Goal: Transaction & Acquisition: Purchase product/service

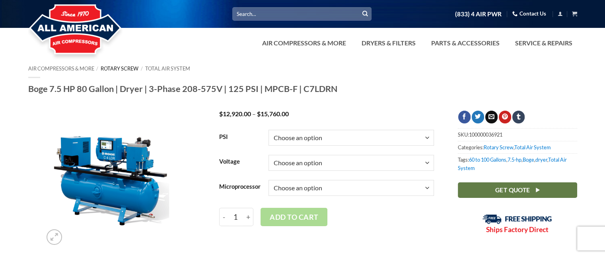
click at [138, 69] on link "Rotary Screw" at bounding box center [120, 68] width 38 height 6
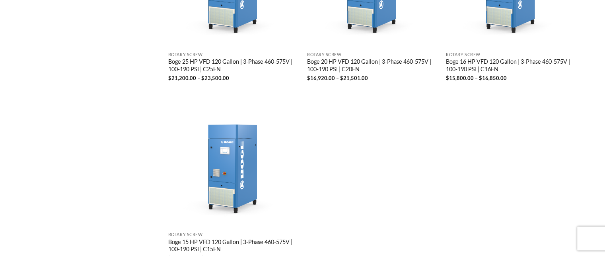
scroll to position [1631, 0]
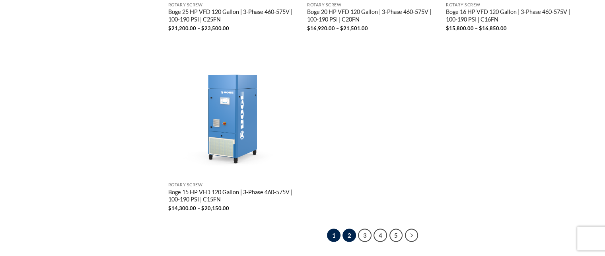
click at [353, 229] on link "2" at bounding box center [350, 236] width 14 height 14
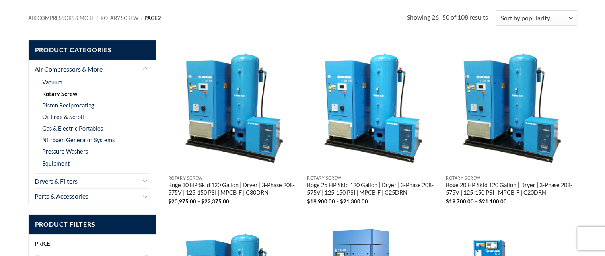
scroll to position [62, 0]
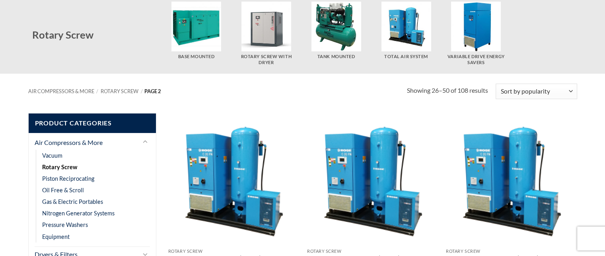
click at [336, 26] on img "Visit product category Tank Mounted" at bounding box center [337, 27] width 50 height 50
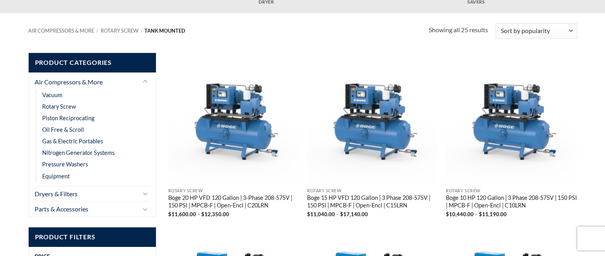
scroll to position [119, 0]
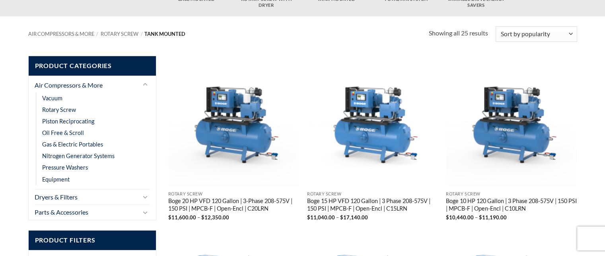
click at [345, 133] on img "Boge 15 HP VFD 120 Gallon | 3 Phase 208-575V | 150 PSI | MPCB-F | Open-Encl | C…" at bounding box center [372, 121] width 131 height 131
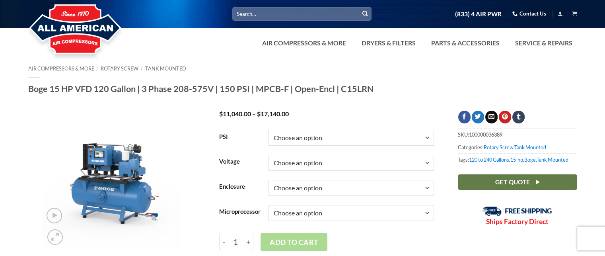
click at [374, 135] on select "Choose an option 150" at bounding box center [352, 138] width 166 height 16
select select "150"
click at [269, 130] on select "Choose an option 150" at bounding box center [352, 138] width 166 height 16
click at [354, 133] on select "Choose an option 150" at bounding box center [352, 138] width 166 height 16
click at [354, 134] on select "Choose an option 150" at bounding box center [352, 138] width 166 height 16
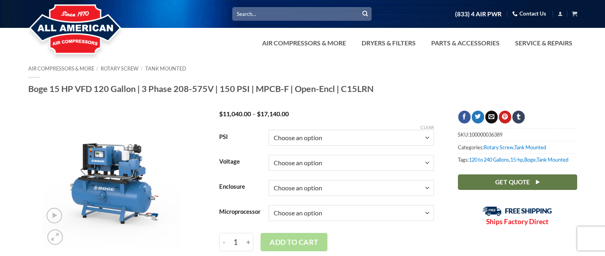
click at [333, 170] on select "Choose an option 3/60/208V 3/60/230V 3/60/460V 3/60/575V" at bounding box center [352, 163] width 166 height 16
click at [269, 155] on select "Choose an option 3/60/208V 3/60/230V 3/60/460V 3/60/575V" at bounding box center [352, 163] width 166 height 16
click at [343, 167] on select "Choose an option 3/60/208V 3/60/230V 3/60/460V 3/60/575V" at bounding box center [352, 163] width 166 height 16
click at [269, 155] on select "Choose an option 3/60/208V 3/60/230V 3/60/460V 3/60/575V" at bounding box center [352, 163] width 166 height 16
select select "3-60-230v"
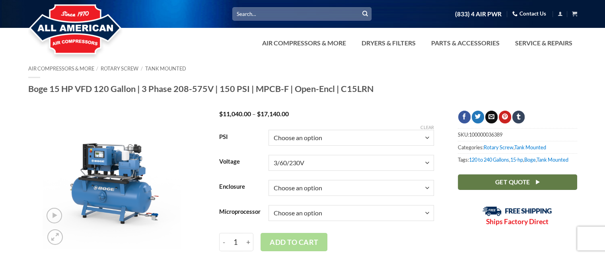
click at [335, 188] on select "Choose an option Enclosed Open" at bounding box center [352, 188] width 166 height 16
select select "open"
click at [269, 180] on select "Choose an option Enclosed Open" at bounding box center [352, 188] width 166 height 16
select select "3-60-230v"
click at [335, 210] on select "Choose an option Base" at bounding box center [352, 213] width 166 height 16
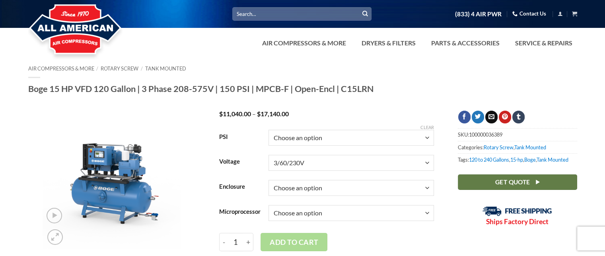
select select "base"
click at [269, 205] on select "Choose an option Base" at bounding box center [352, 213] width 166 height 16
select select "3-60-230v"
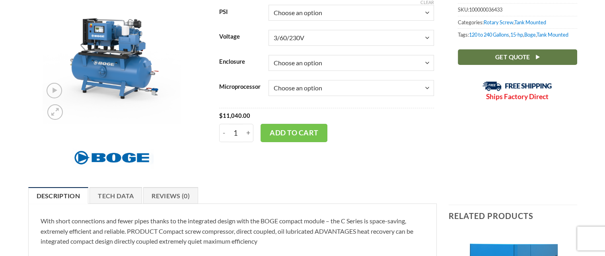
scroll to position [80, 0]
